Goal: Task Accomplishment & Management: Complete application form

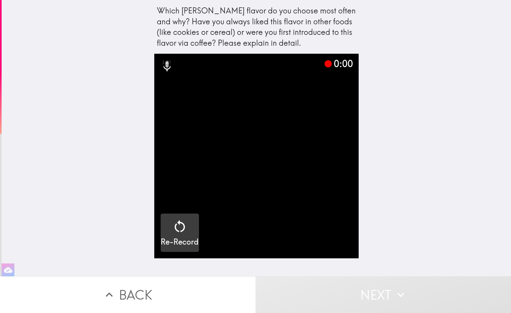
click at [181, 229] on icon "button" at bounding box center [179, 226] width 15 height 15
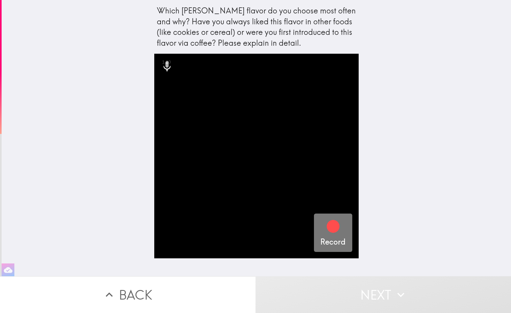
click at [328, 229] on icon "button" at bounding box center [333, 226] width 13 height 13
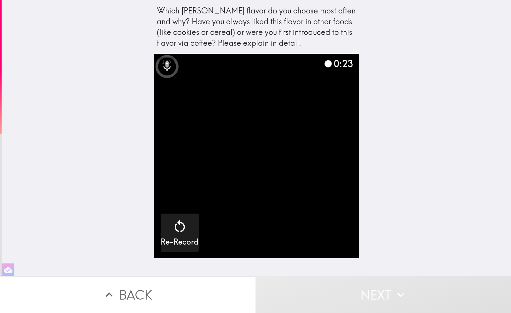
click at [259, 162] on video "button" at bounding box center [256, 156] width 204 height 204
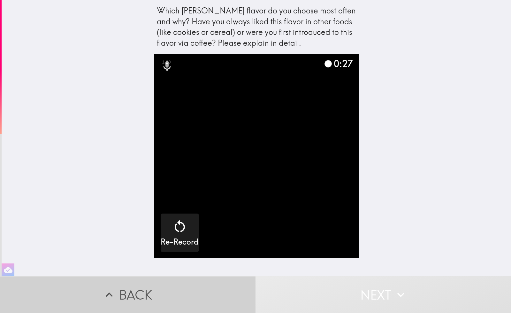
click at [168, 286] on button "Back" at bounding box center [128, 294] width 256 height 37
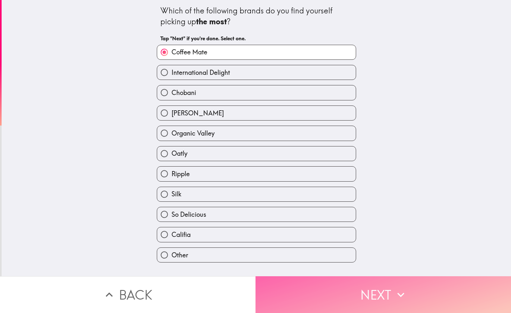
click at [339, 297] on button "Next" at bounding box center [384, 294] width 256 height 37
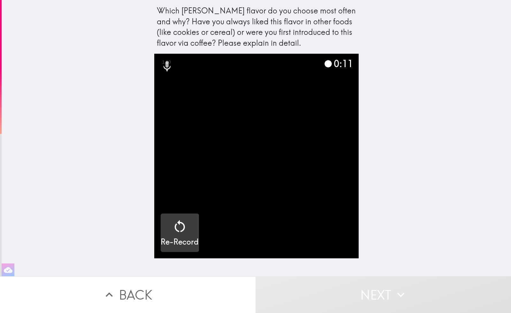
click at [179, 229] on icon "button" at bounding box center [180, 226] width 10 height 12
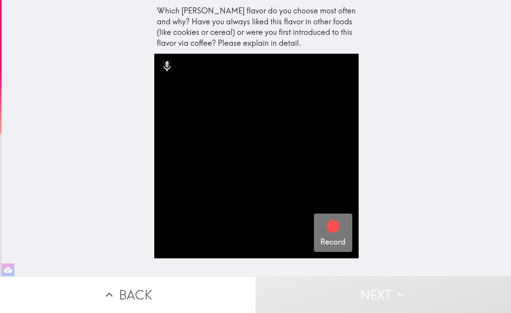
click at [327, 230] on icon "button" at bounding box center [333, 226] width 13 height 13
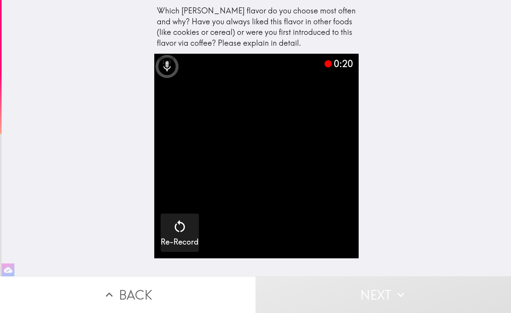
click at [272, 218] on video "button" at bounding box center [256, 156] width 204 height 204
click at [167, 72] on icon at bounding box center [167, 66] width 13 height 13
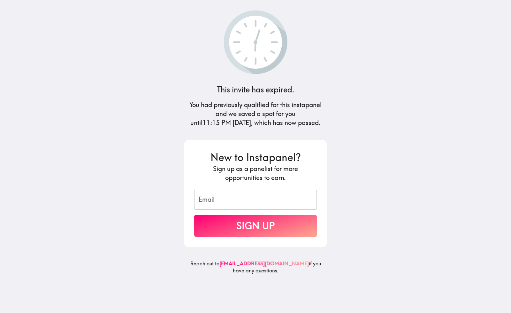
click at [278, 194] on input "Email" at bounding box center [255, 200] width 123 height 20
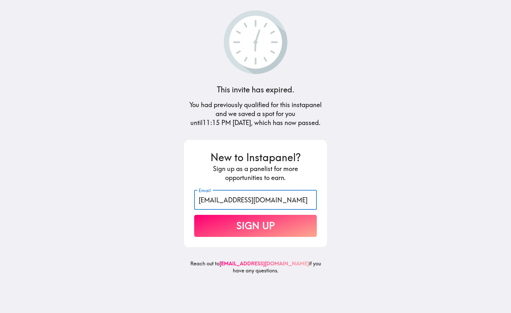
type input "[EMAIL_ADDRESS][DOMAIN_NAME]"
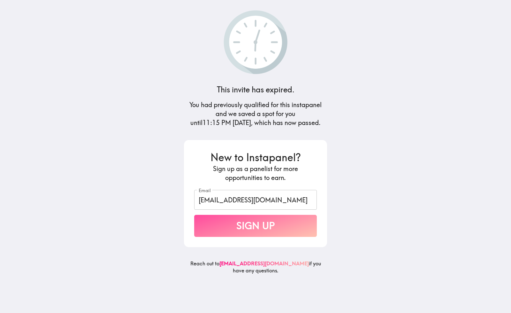
click at [242, 223] on button "Sign Up" at bounding box center [255, 226] width 123 height 22
